Goal: Task Accomplishment & Management: Use online tool/utility

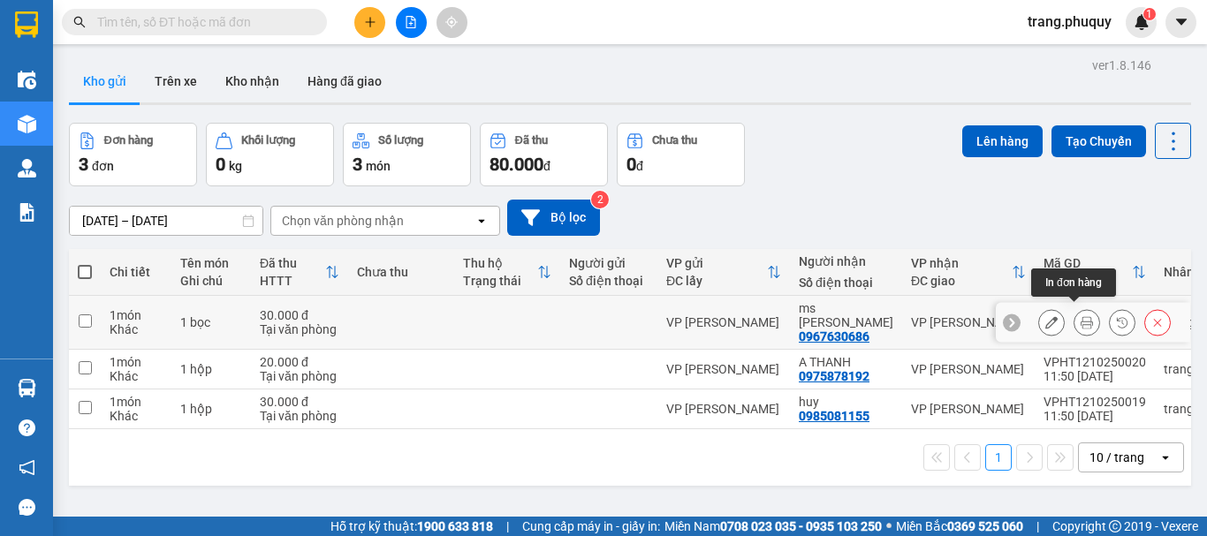
click at [1081, 316] on icon at bounding box center [1087, 322] width 12 height 12
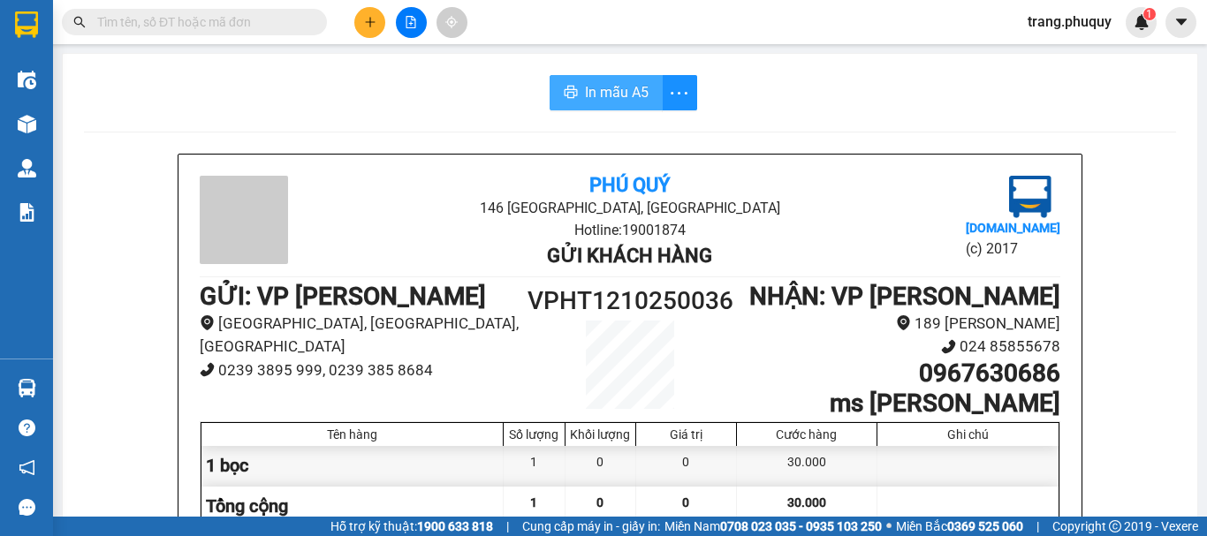
click at [579, 89] on button "In mẫu A5" at bounding box center [606, 92] width 113 height 35
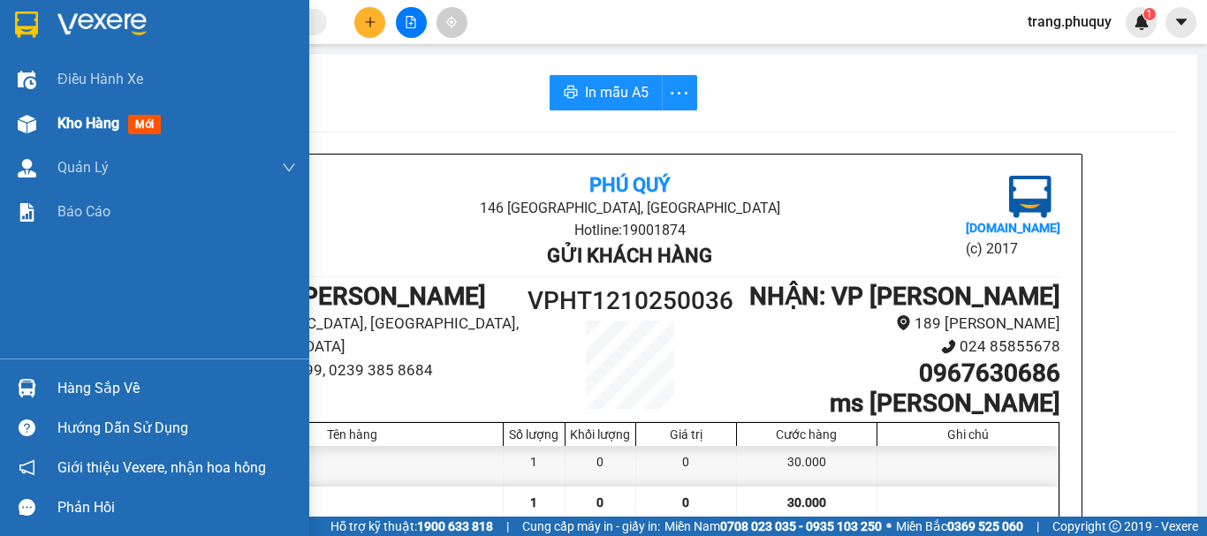
click at [39, 128] on div at bounding box center [26, 124] width 31 height 31
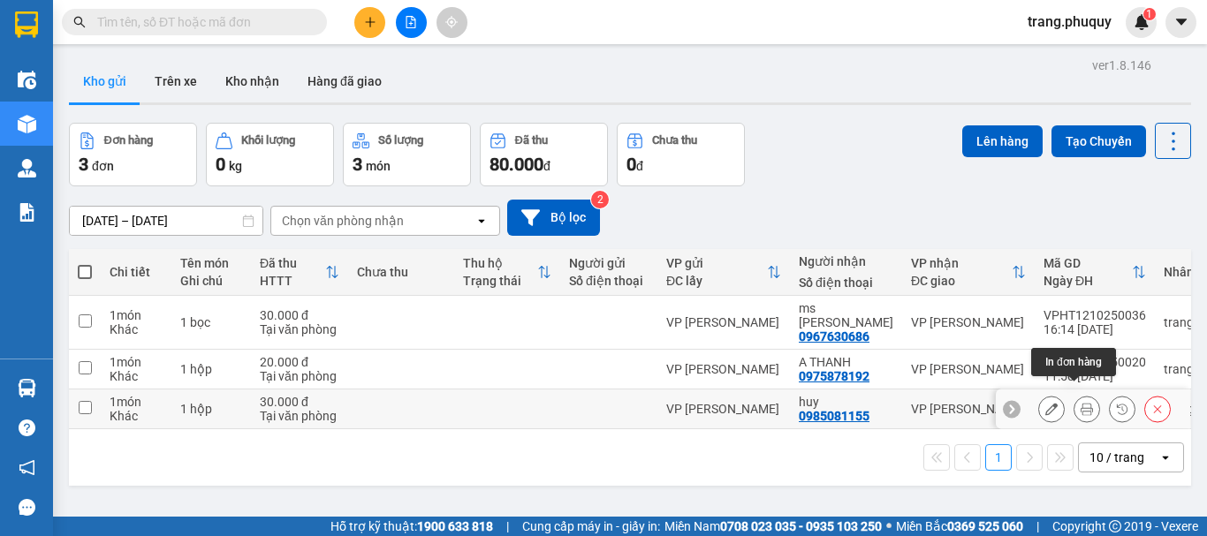
click at [1081, 403] on icon at bounding box center [1087, 409] width 12 height 12
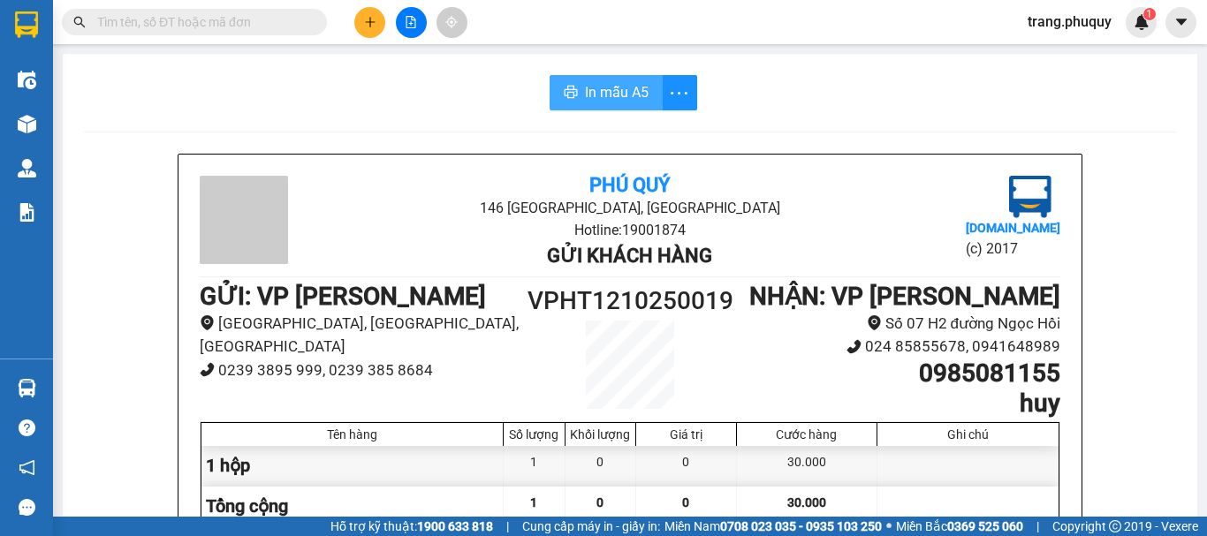
click at [590, 87] on span "In mẫu A5" at bounding box center [617, 92] width 64 height 22
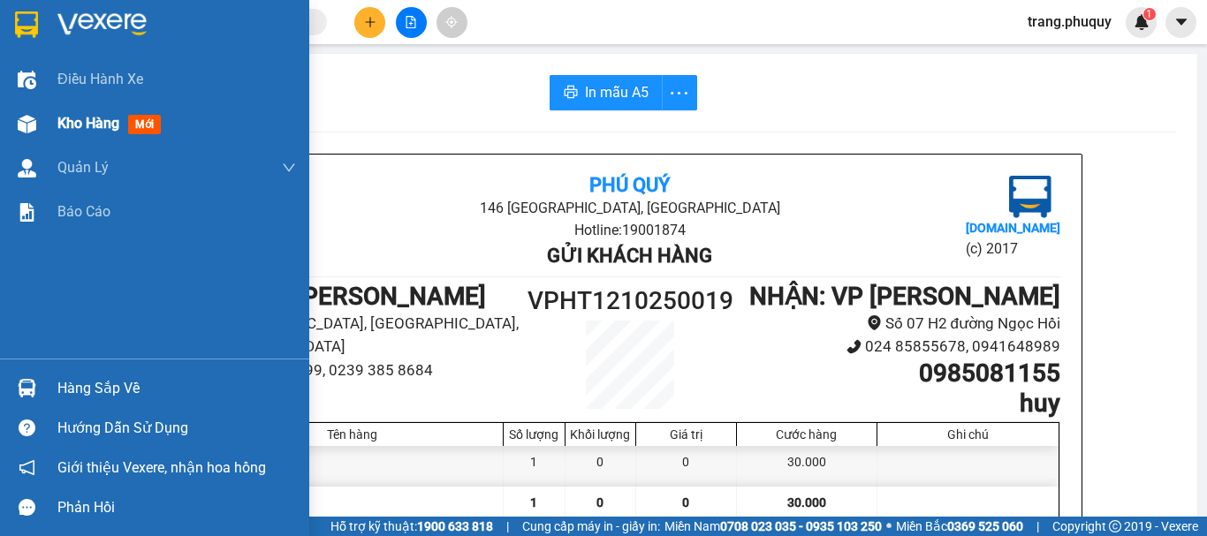
click at [40, 131] on div at bounding box center [26, 124] width 31 height 31
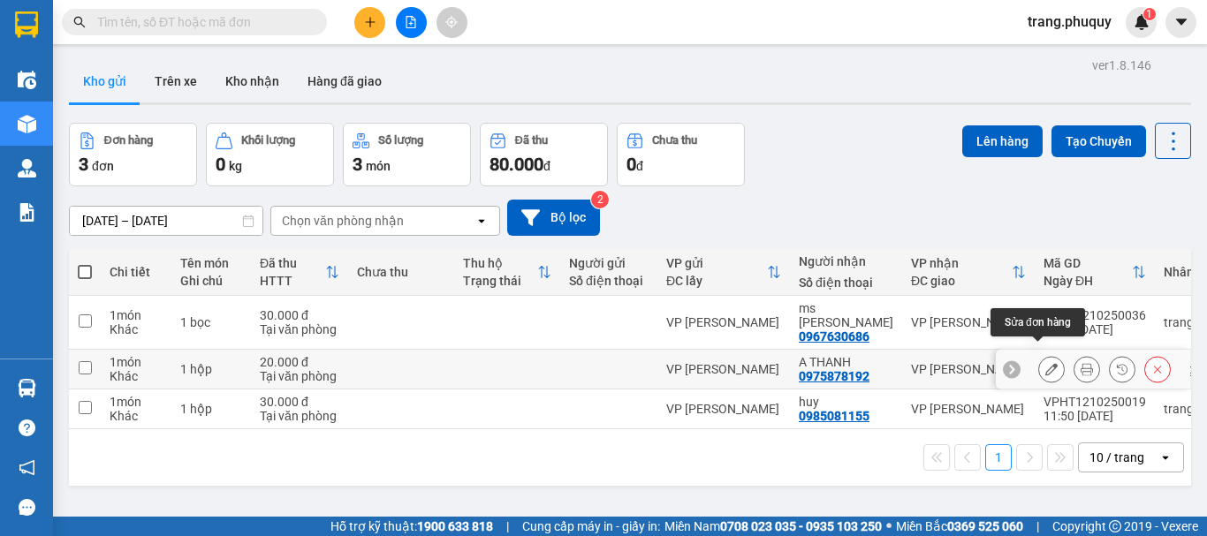
drag, startPoint x: 1044, startPoint y: 352, endPoint x: 1076, endPoint y: 352, distance: 32.7
click at [1076, 356] on div at bounding box center [1104, 369] width 133 height 27
click at [1081, 363] on icon at bounding box center [1087, 369] width 12 height 12
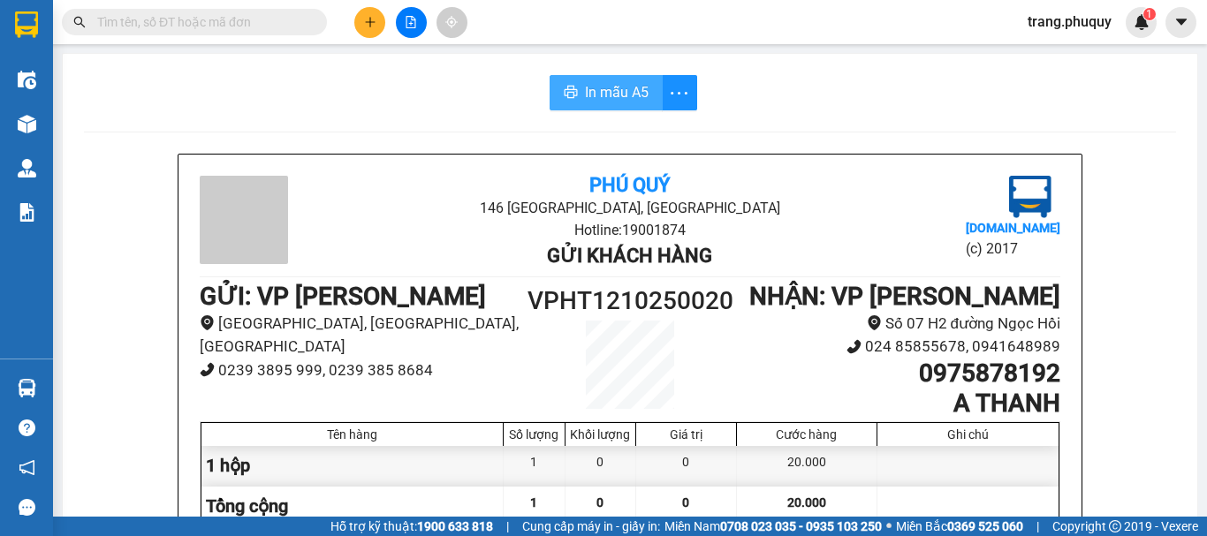
click at [619, 93] on span "In mẫu A5" at bounding box center [617, 92] width 64 height 22
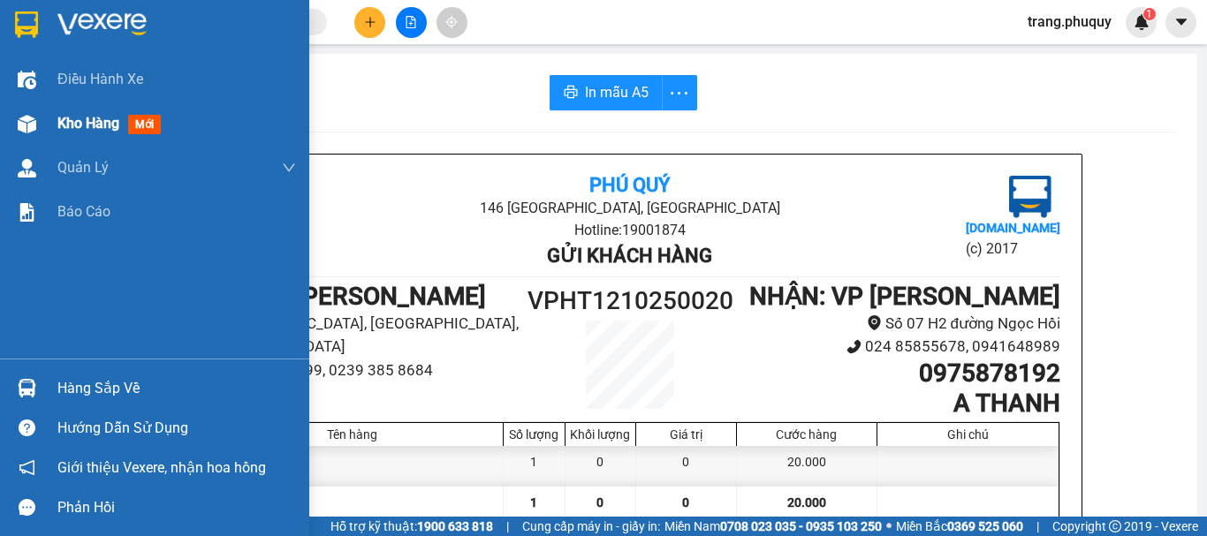
click at [115, 115] on span "Kho hàng" at bounding box center [88, 123] width 62 height 17
click at [115, 118] on span "Kho hàng" at bounding box center [88, 123] width 62 height 17
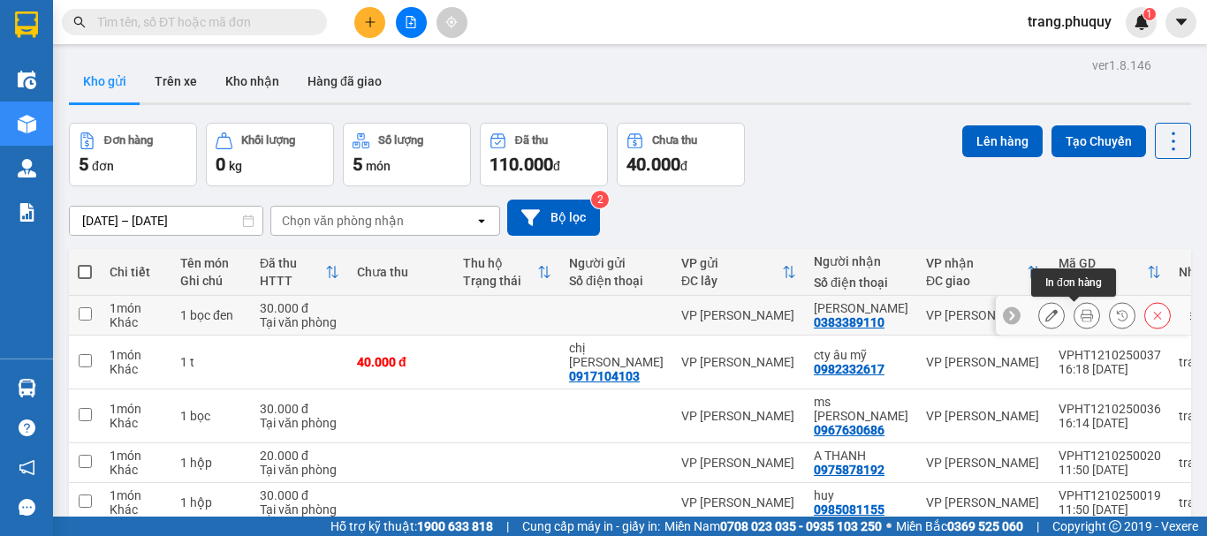
click at [1081, 315] on icon at bounding box center [1087, 315] width 12 height 12
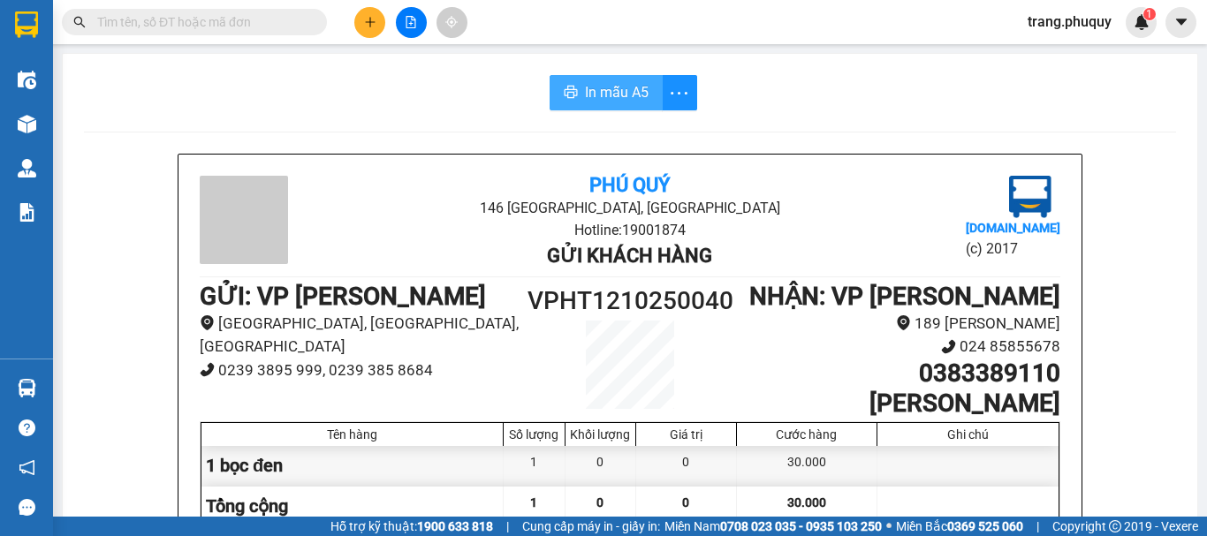
click at [601, 105] on button "In mẫu A5" at bounding box center [606, 92] width 113 height 35
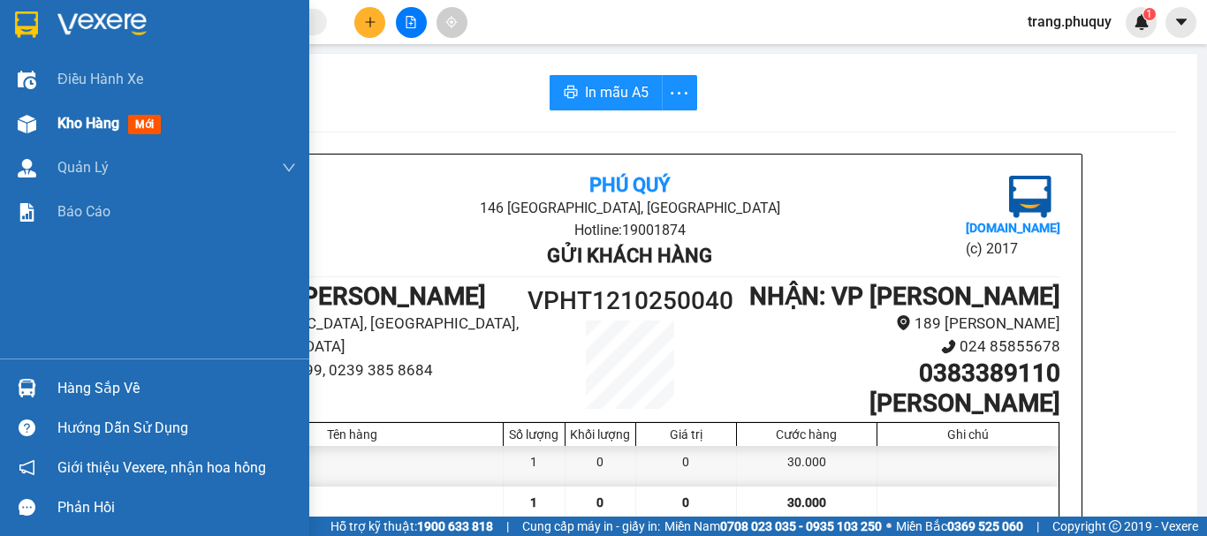
click at [79, 121] on span "Kho hàng" at bounding box center [88, 123] width 62 height 17
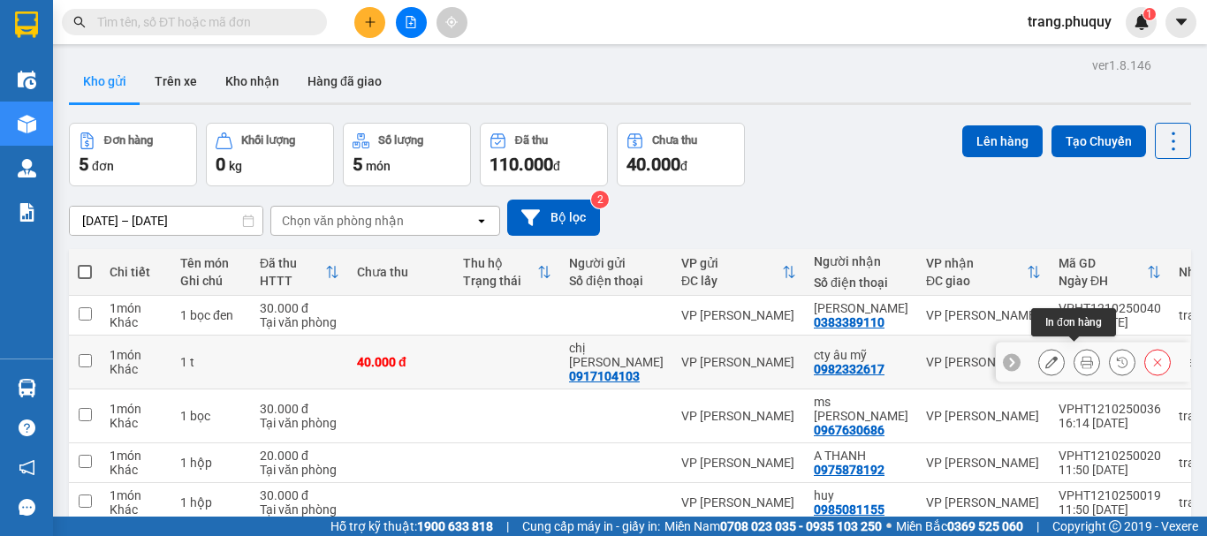
click at [1081, 356] on icon at bounding box center [1087, 362] width 12 height 12
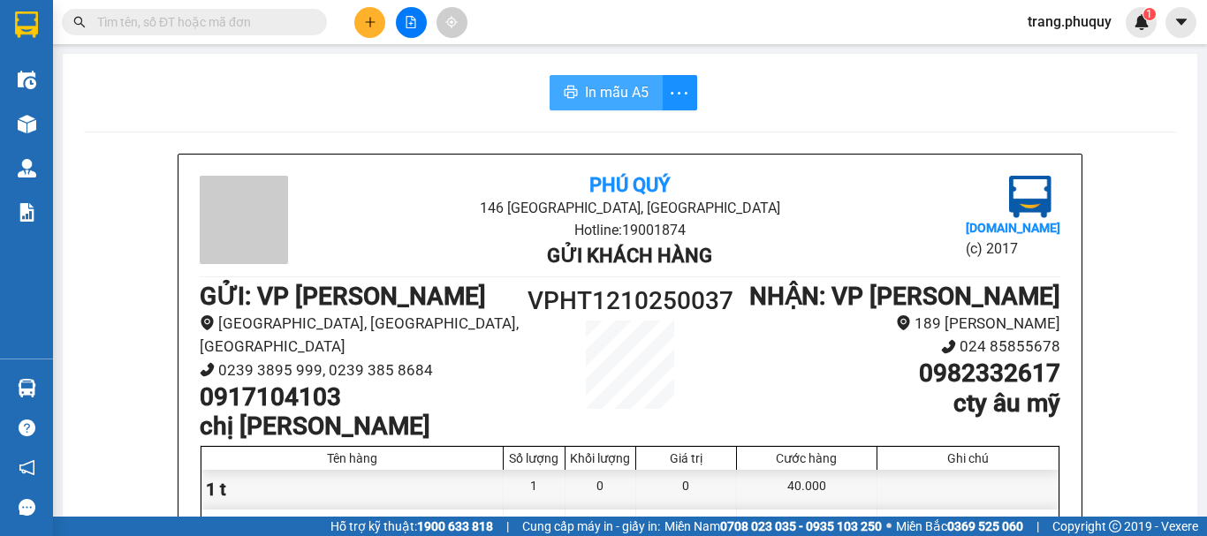
click at [600, 110] on button "In mẫu A5" at bounding box center [606, 92] width 113 height 35
